Goal: Register for event/course

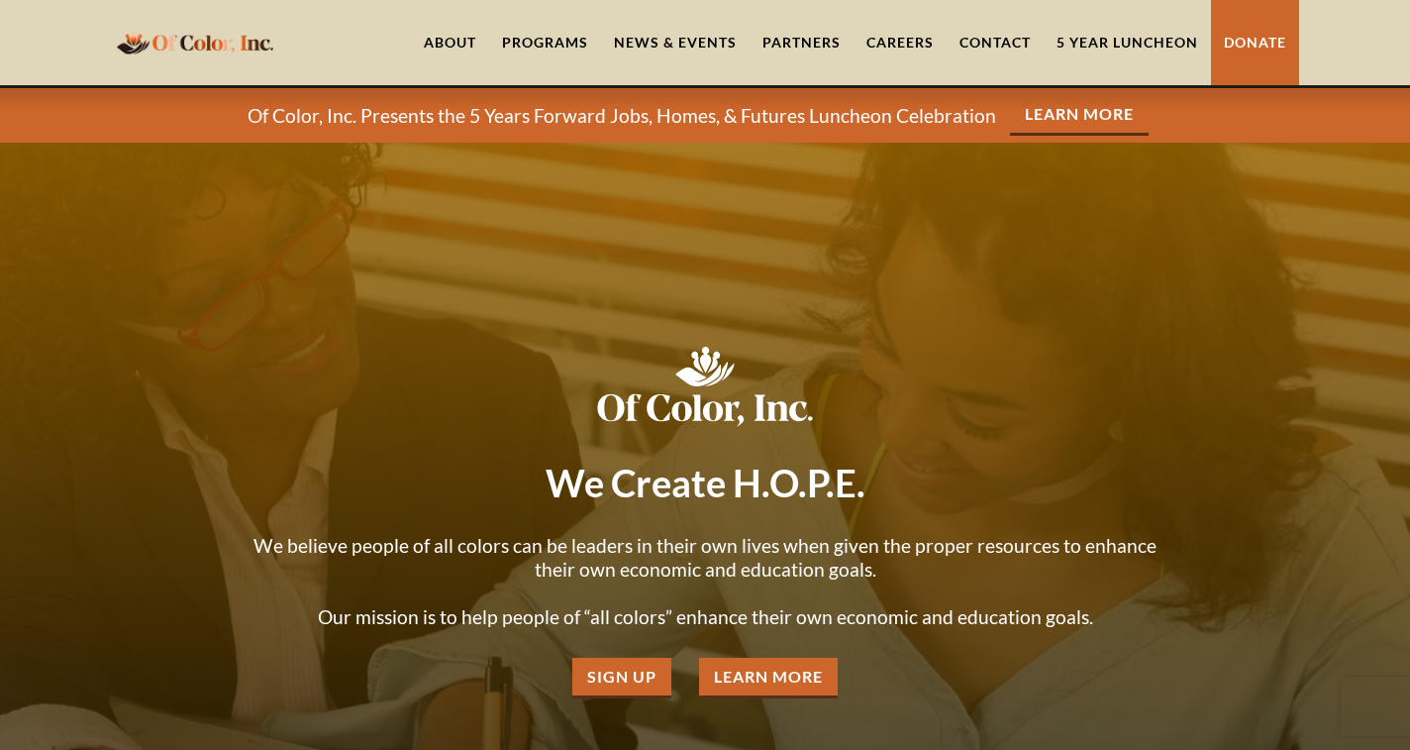
click at [1130, 40] on link "5 Year Luncheon" at bounding box center [1127, 42] width 167 height 85
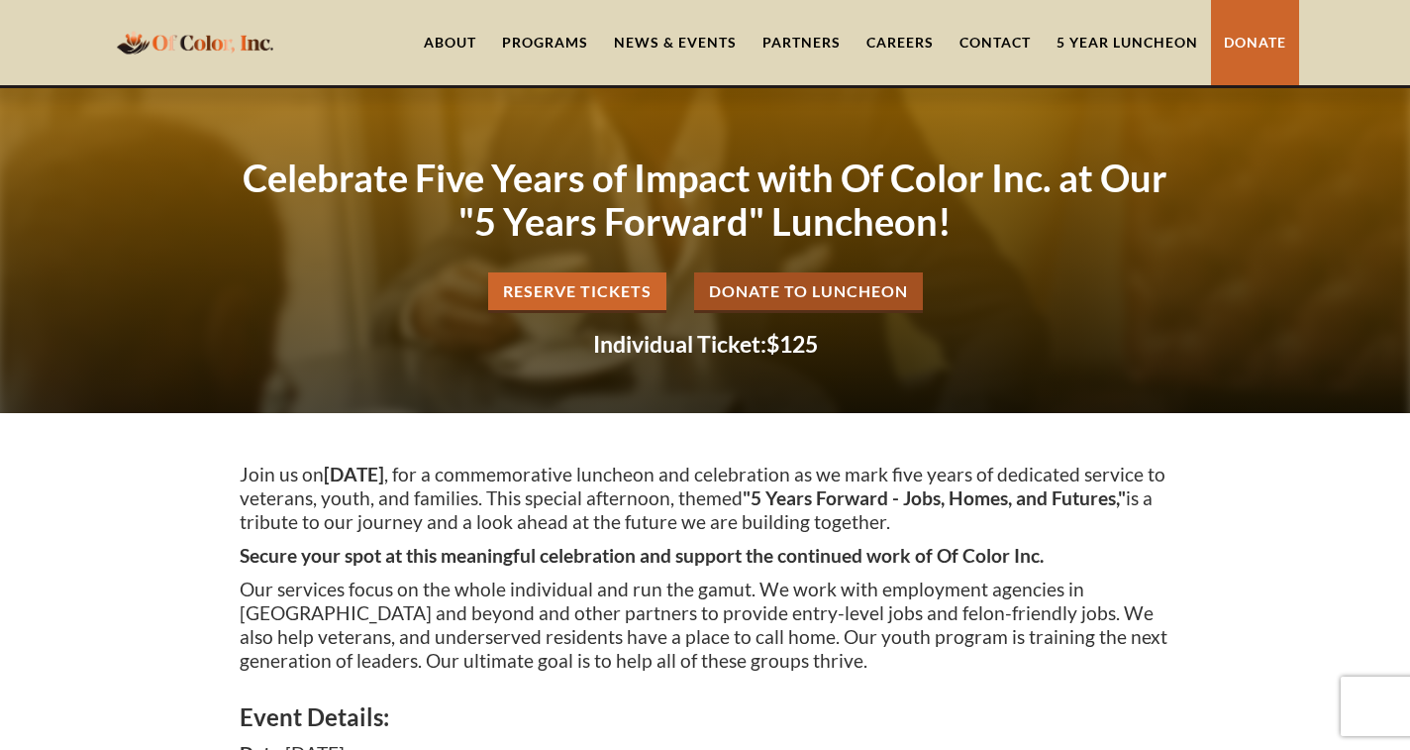
click at [1321, 477] on div "Join us on Thursday, October 30, 2025 , for a commemorative luncheon and celebr…" at bounding box center [705, 693] width 1410 height 561
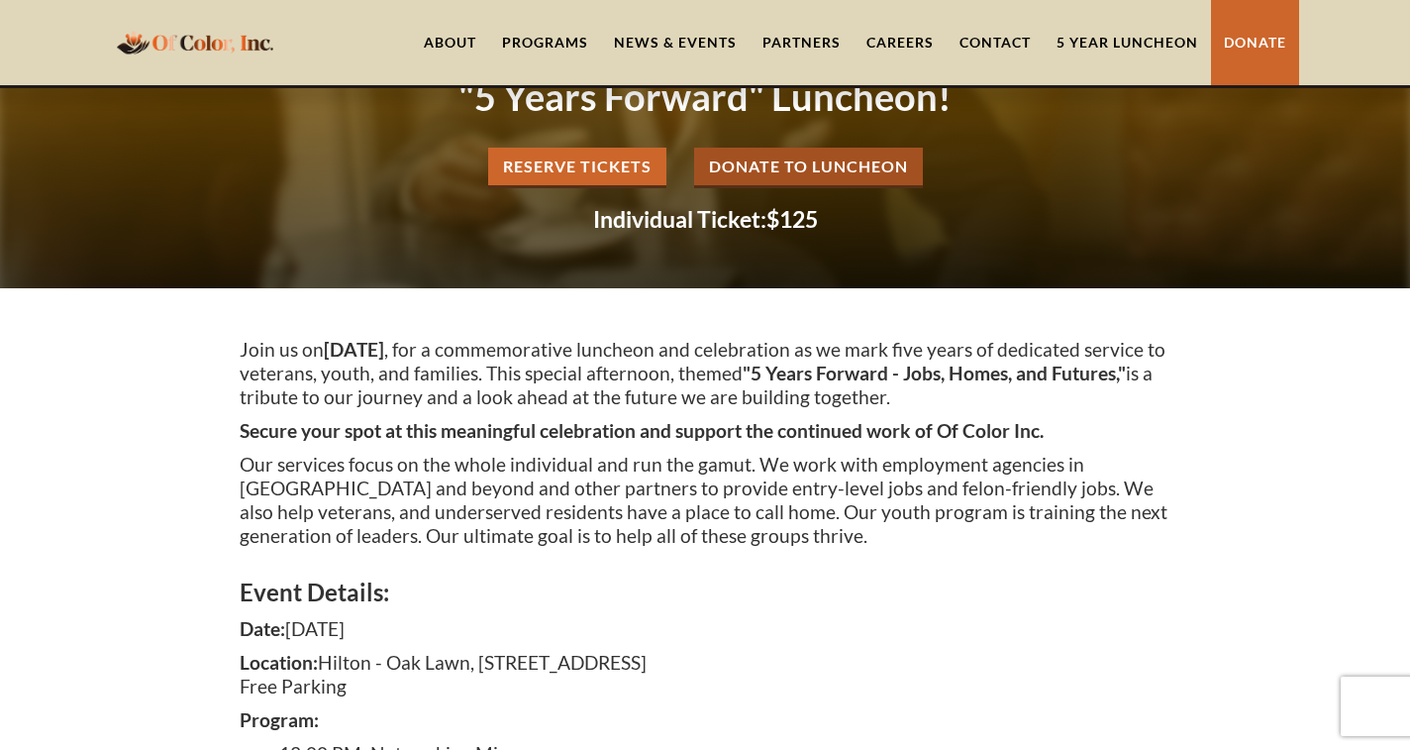
scroll to position [-1, 0]
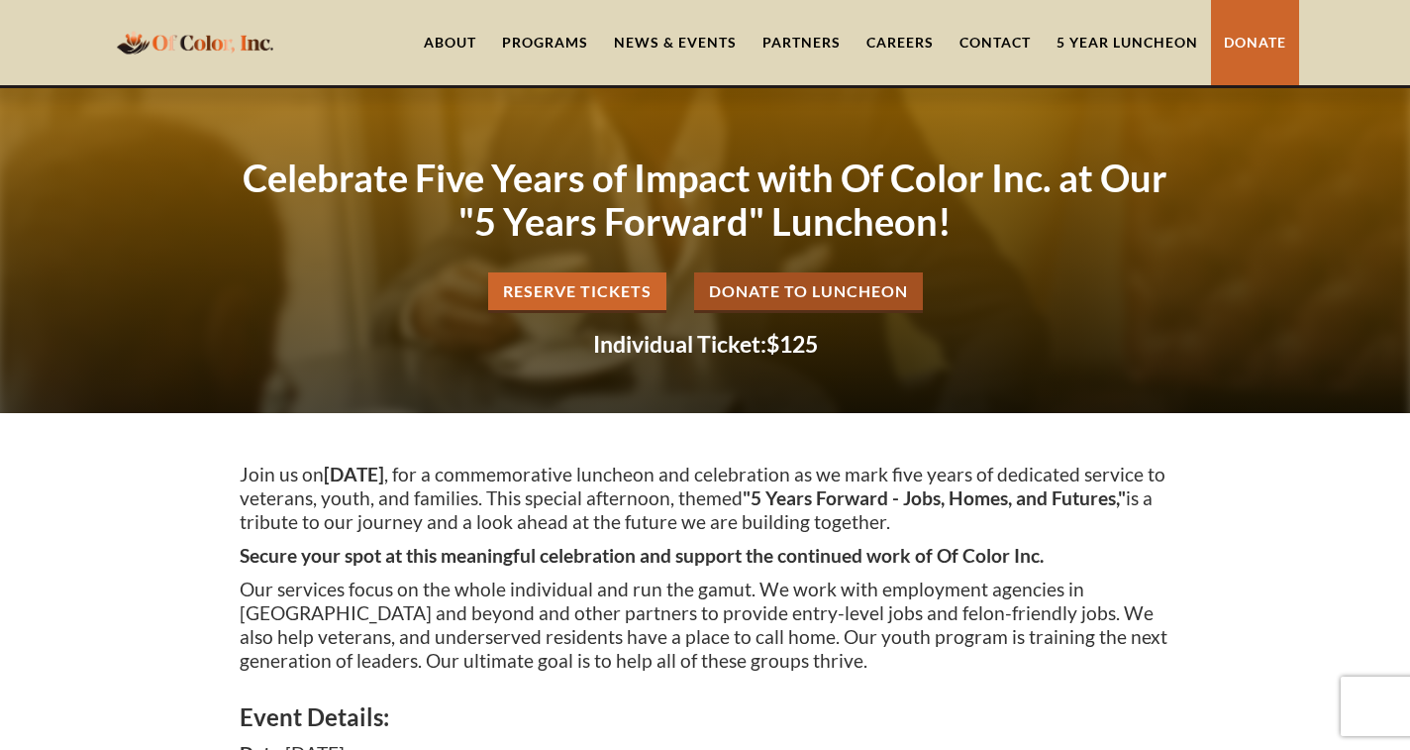
click at [561, 298] on link "Reserve Tickets" at bounding box center [577, 292] width 178 height 41
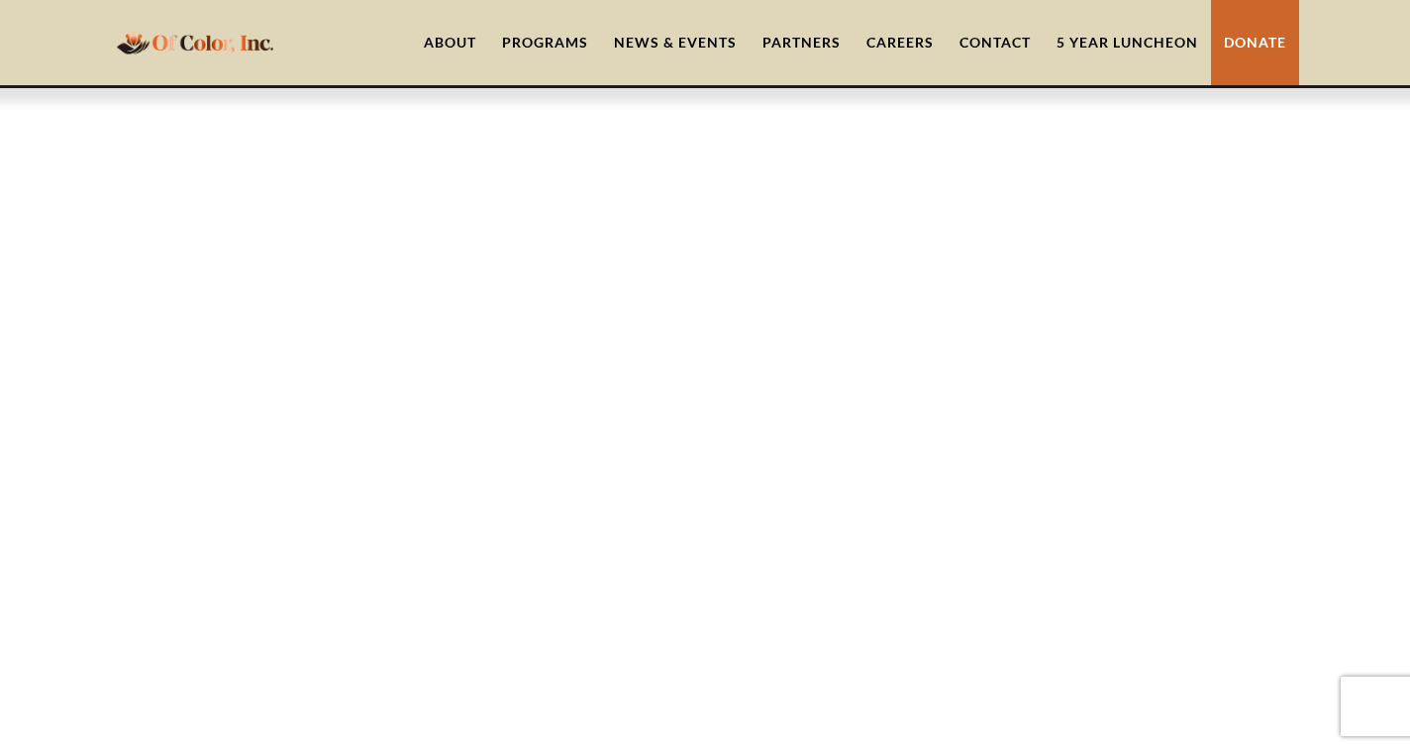
scroll to position [1648, 0]
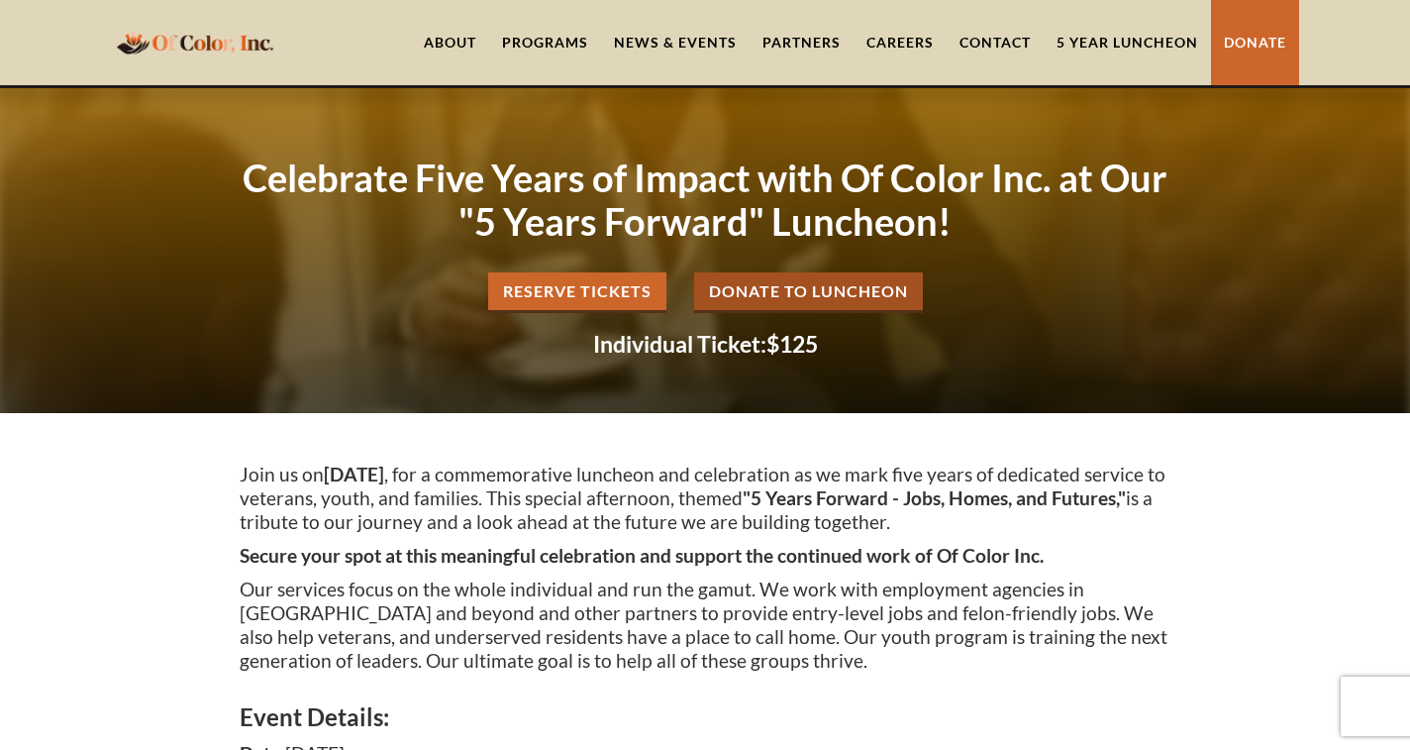
click at [779, 291] on link "Donate to Luncheon" at bounding box center [808, 292] width 229 height 41
click at [582, 301] on link "Reserve Tickets" at bounding box center [577, 292] width 178 height 41
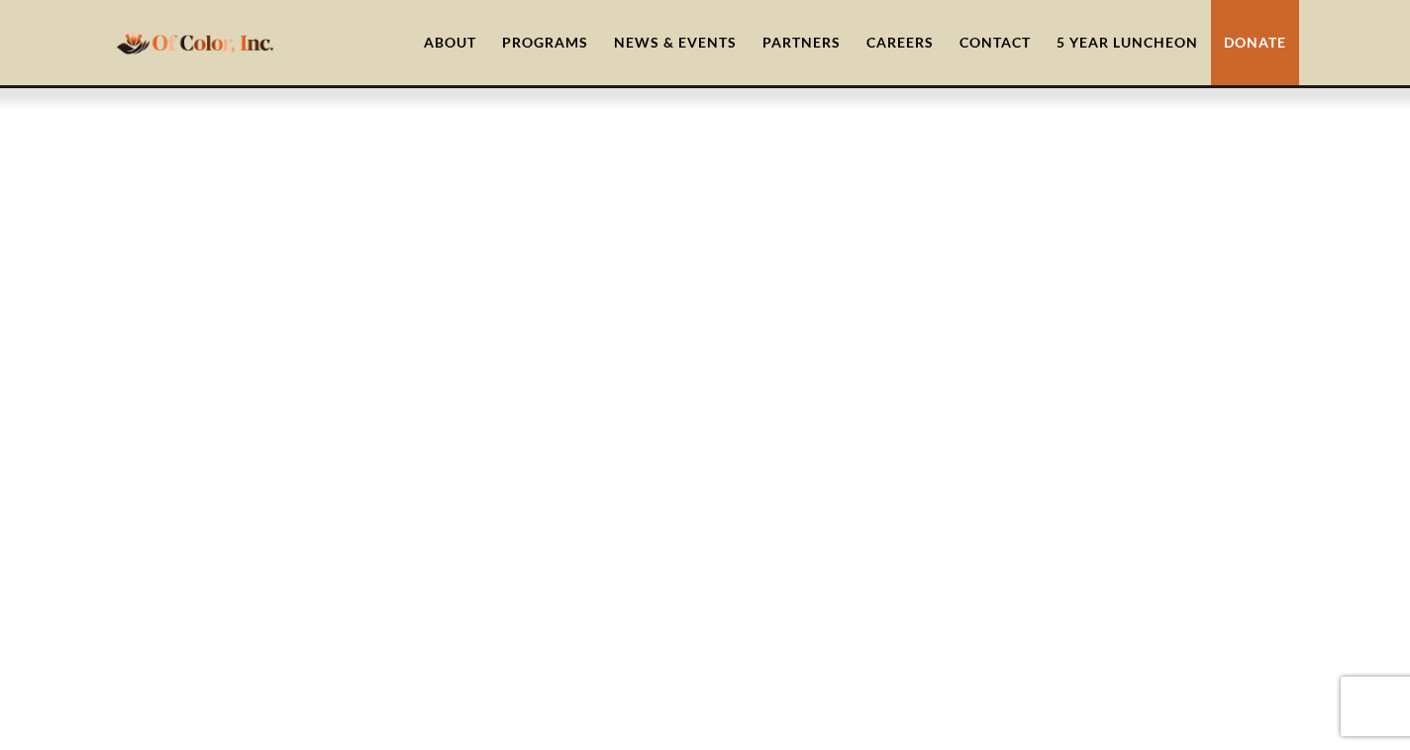
scroll to position [1997, 0]
click at [197, 688] on div "What to Expect: Your ticket to this celebratory event includes a delicious meal…" at bounding box center [705, 682] width 1410 height 3062
drag, startPoint x: 211, startPoint y: 442, endPoint x: 1288, endPoint y: 522, distance: 1080.4
click at [1288, 522] on div "What to Expect: Your ticket to this celebratory event includes a delicious meal…" at bounding box center [705, 61] width 1410 height 3062
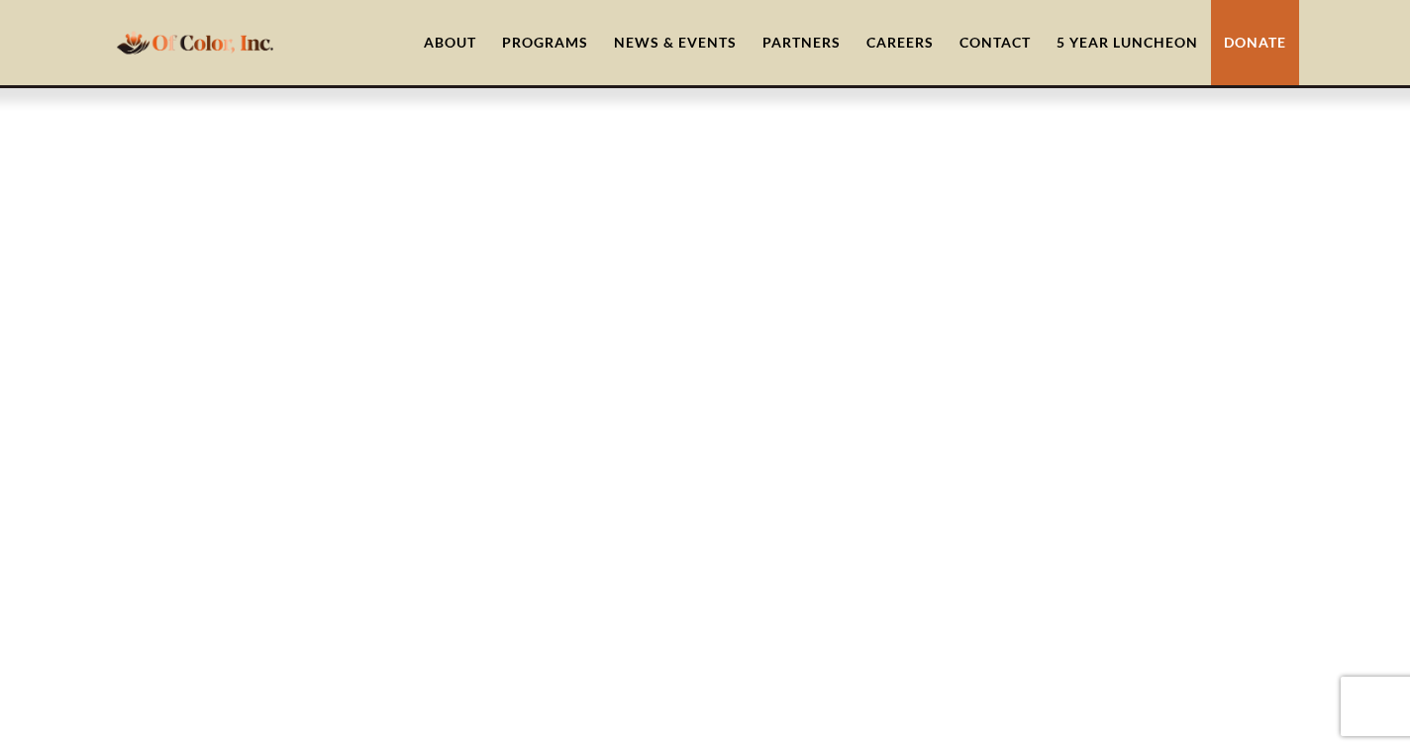
scroll to position [1942, 0]
click at [1245, 519] on div "What to Expect: Your ticket to this celebratory event includes a delicious meal…" at bounding box center [705, 24] width 1410 height 1635
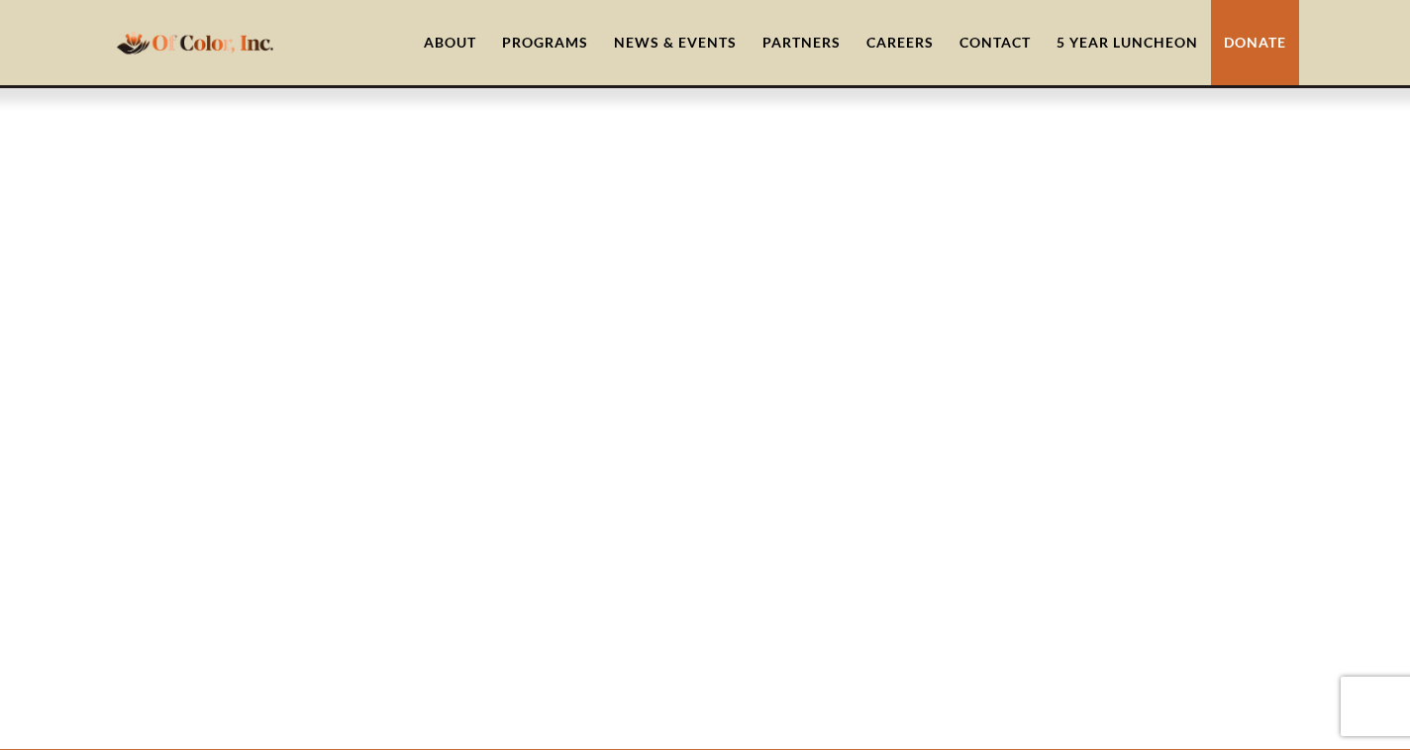
scroll to position [2036, 0]
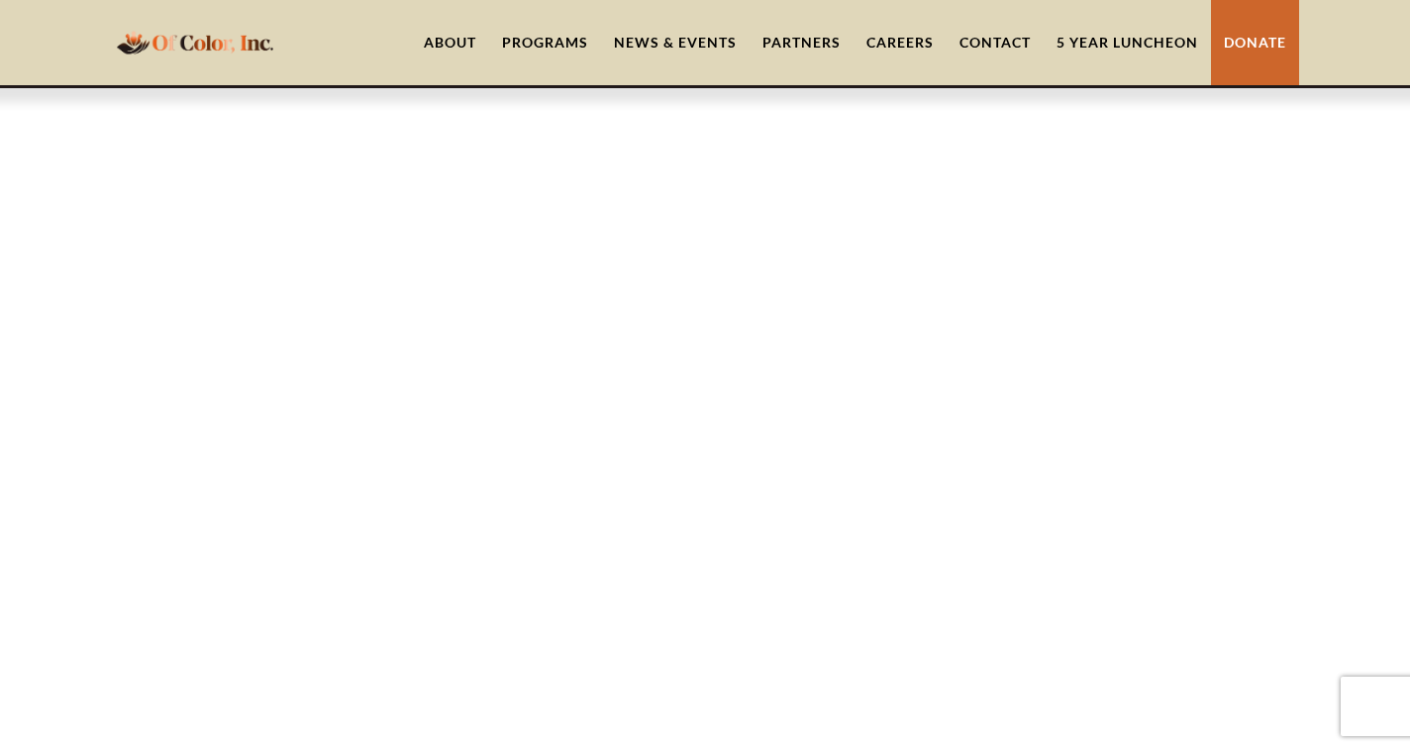
scroll to position [3434, 0]
